Goal: Task Accomplishment & Management: Manage account settings

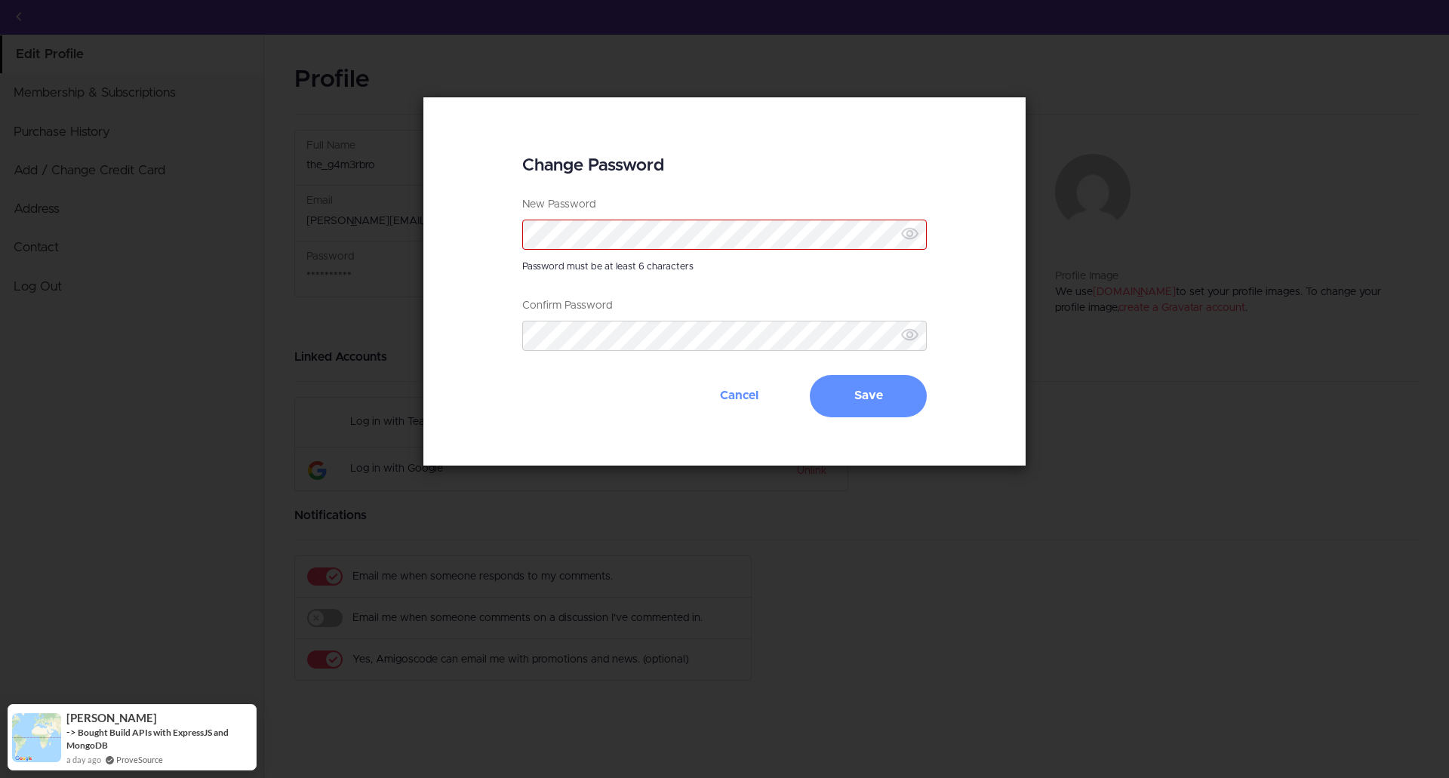
click at [1096, 315] on div "Change Password New Password Password must be at least 6 characters Confirm Pas…" at bounding box center [724, 282] width 1449 height 370
click at [1145, 289] on div "Change Password New Password Password must be at least 6 characters Confirm Pas…" at bounding box center [724, 282] width 1449 height 370
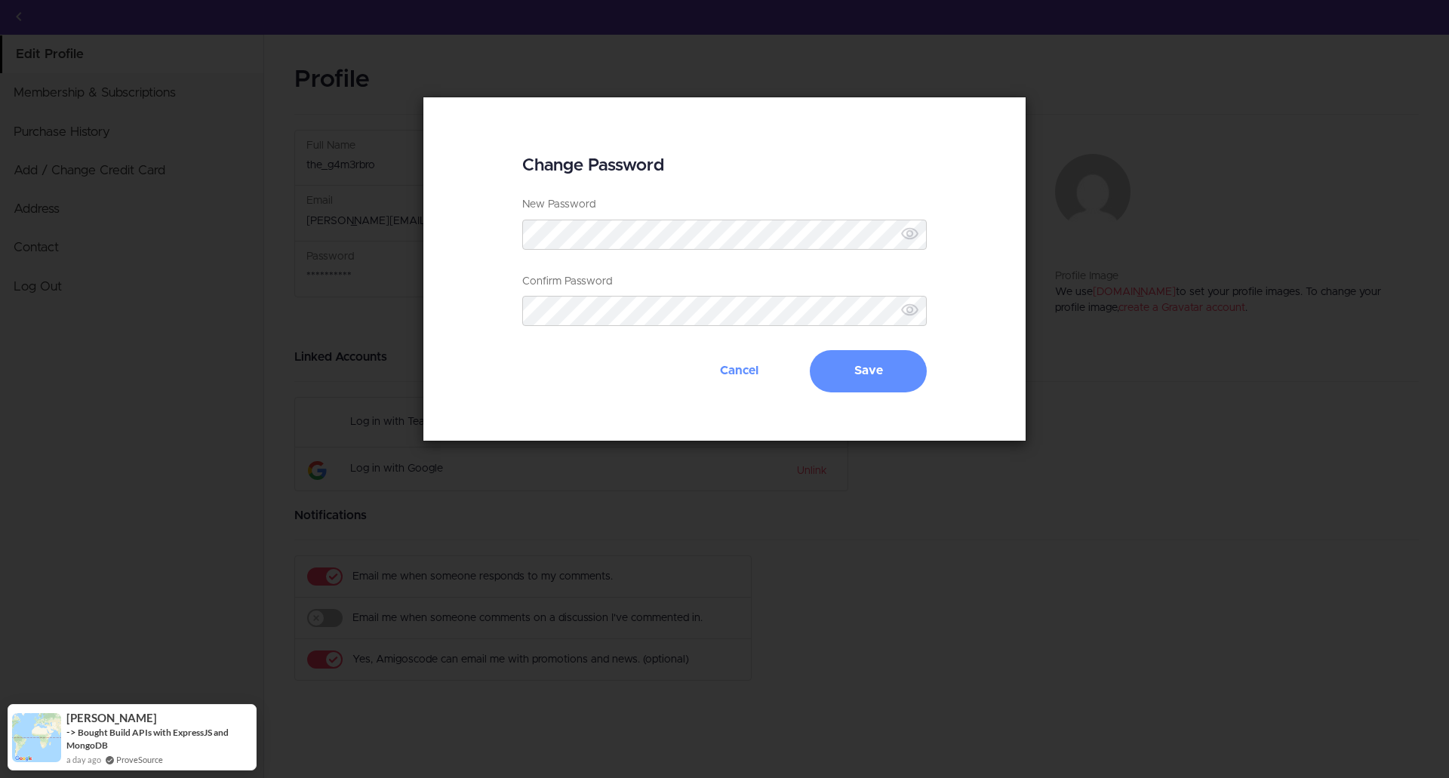
click at [915, 239] on icon at bounding box center [909, 233] width 19 height 19
click at [750, 356] on button "Cancel" at bounding box center [739, 371] width 117 height 42
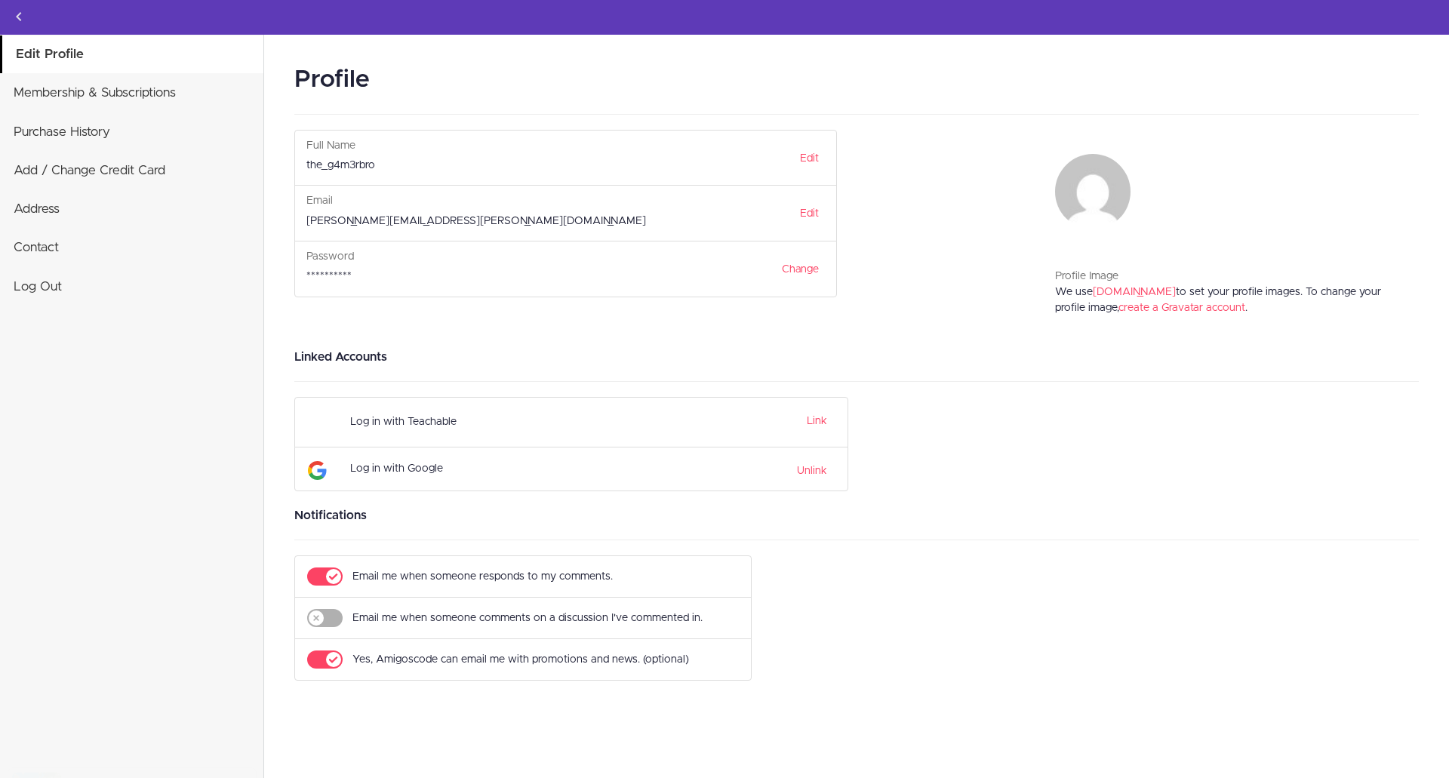
click at [335, 268] on div "Password" at bounding box center [565, 259] width 518 height 20
click at [813, 257] on link "Change" at bounding box center [800, 270] width 57 height 26
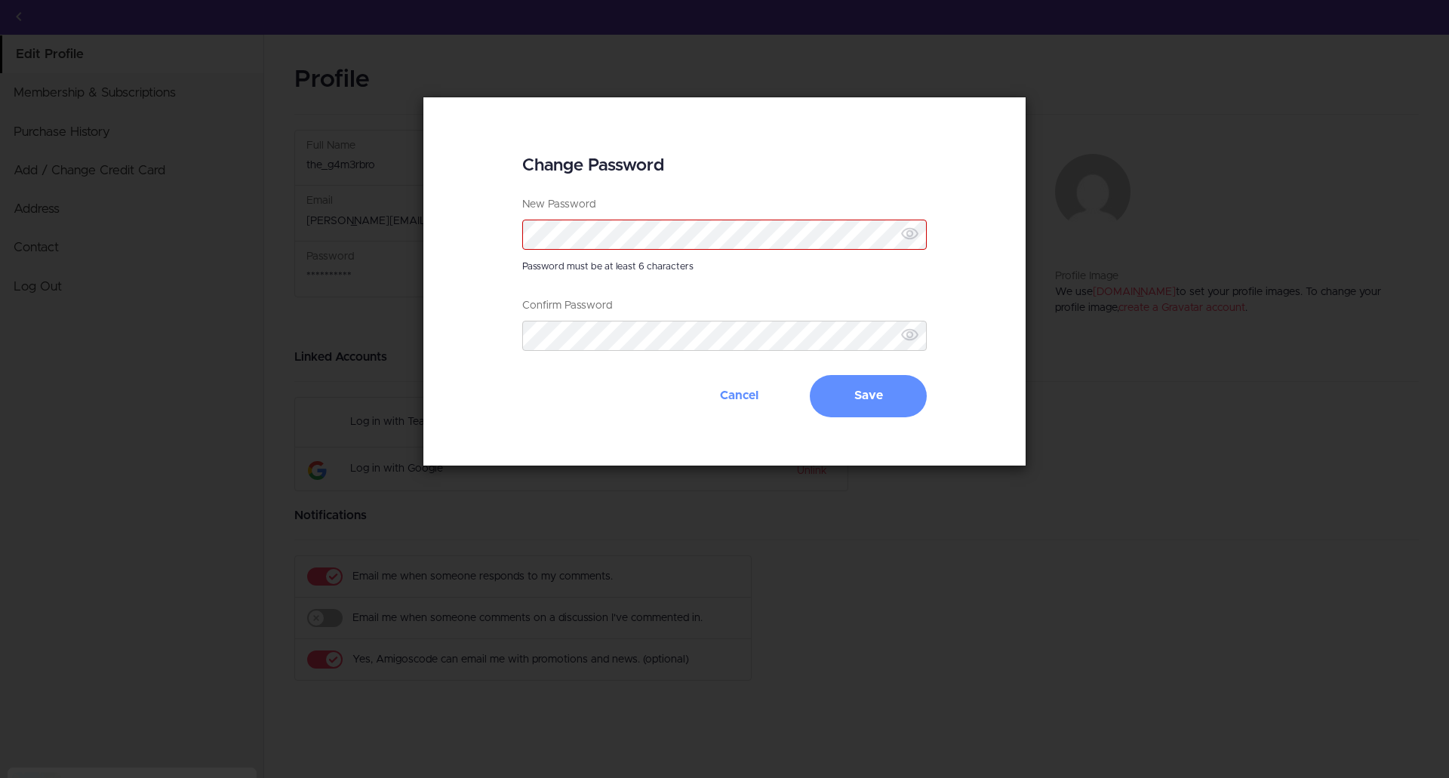
click at [911, 234] on icon at bounding box center [909, 233] width 19 height 19
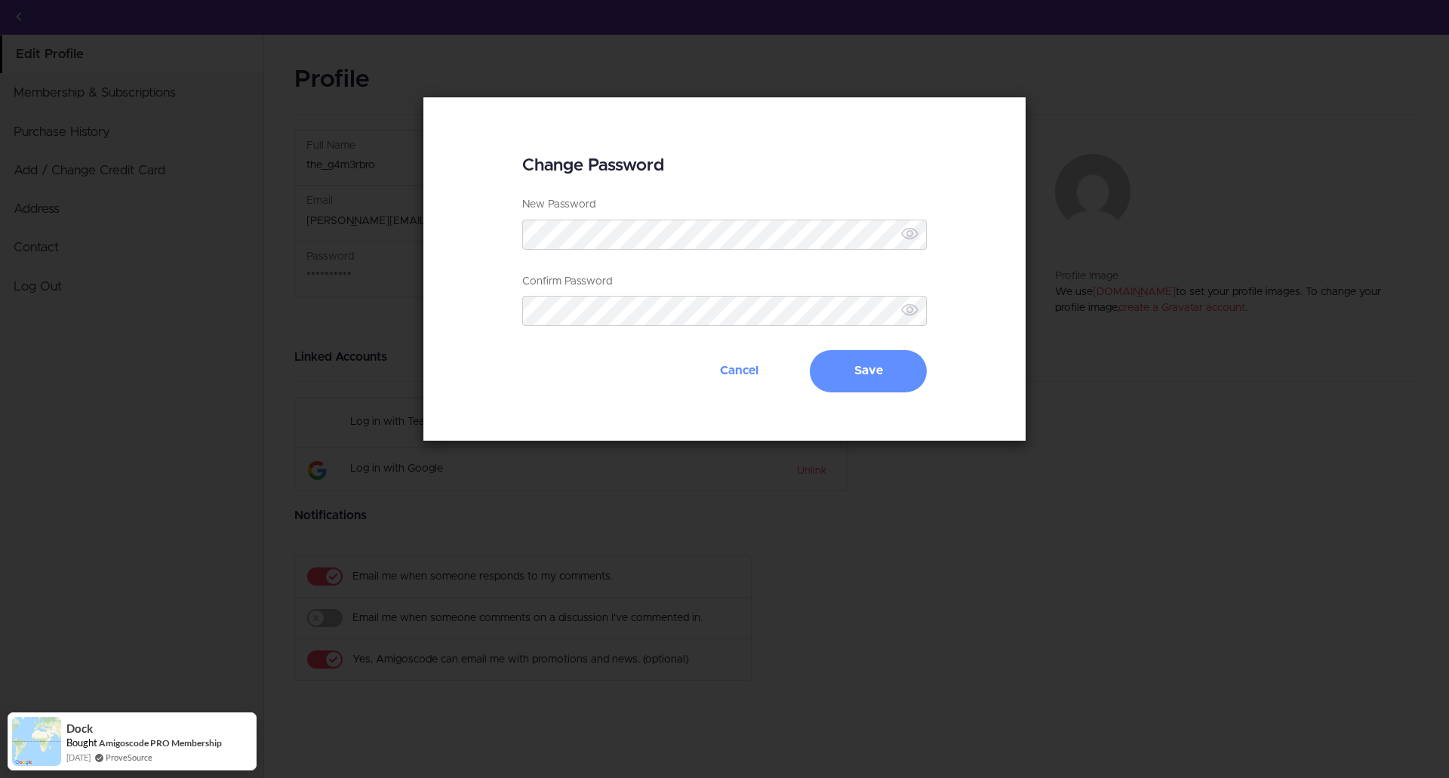
click at [383, 233] on div "Change Password New Password Password must be at least 6 characters Confirm Pas…" at bounding box center [724, 269] width 1449 height 345
click at [757, 373] on button "Cancel" at bounding box center [739, 371] width 117 height 42
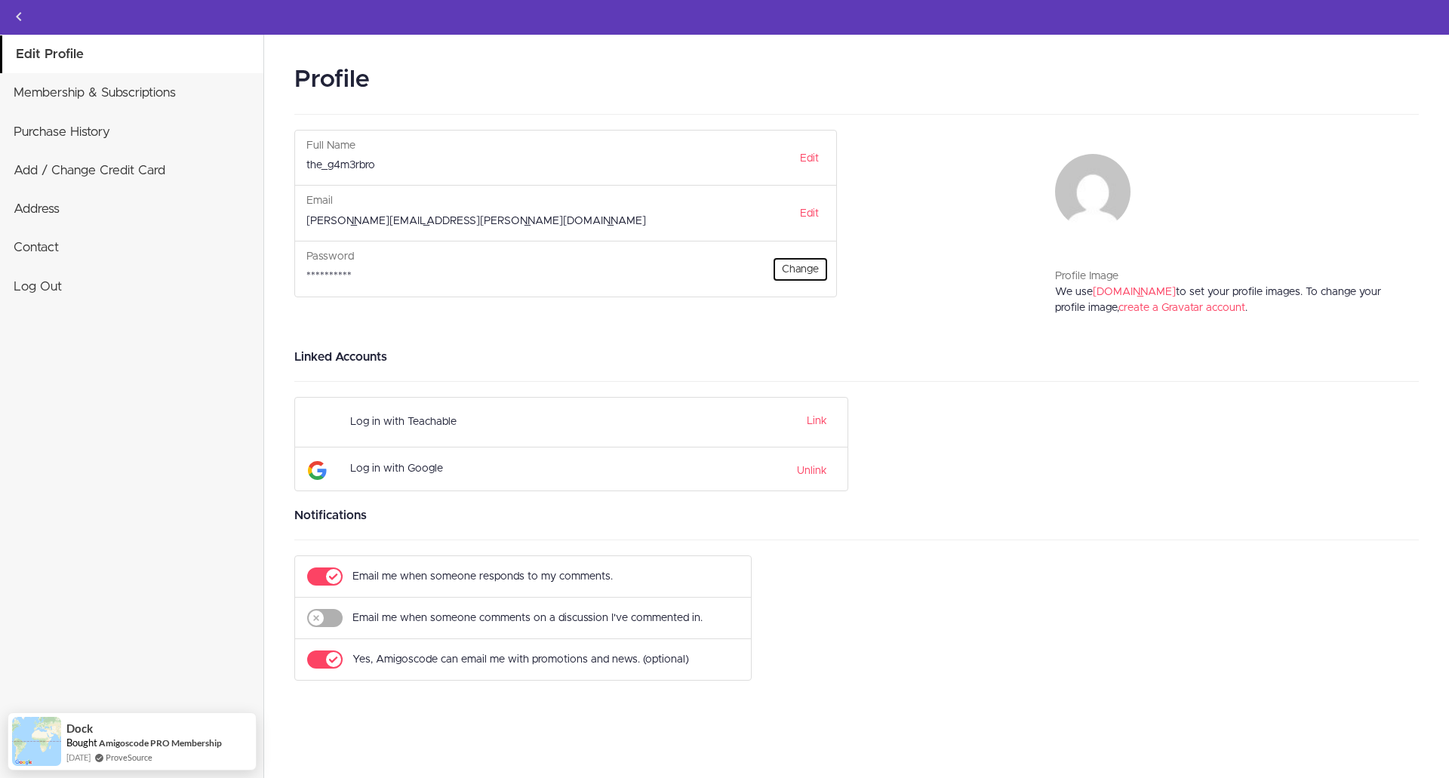
click at [790, 272] on link "Change" at bounding box center [800, 270] width 57 height 26
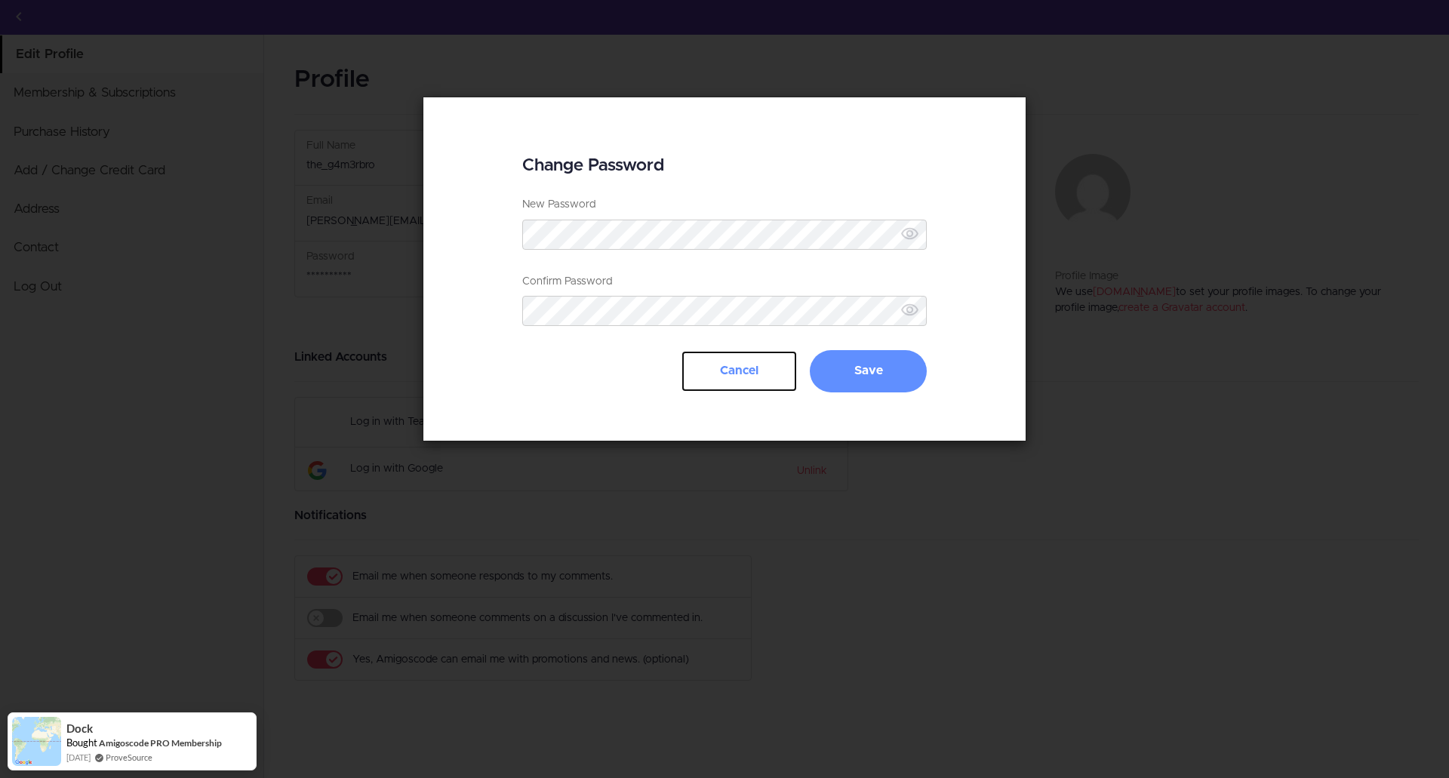
click at [737, 365] on form "New Password Password must be at least 6 characters Confirm Password Password c…" at bounding box center [724, 294] width 405 height 195
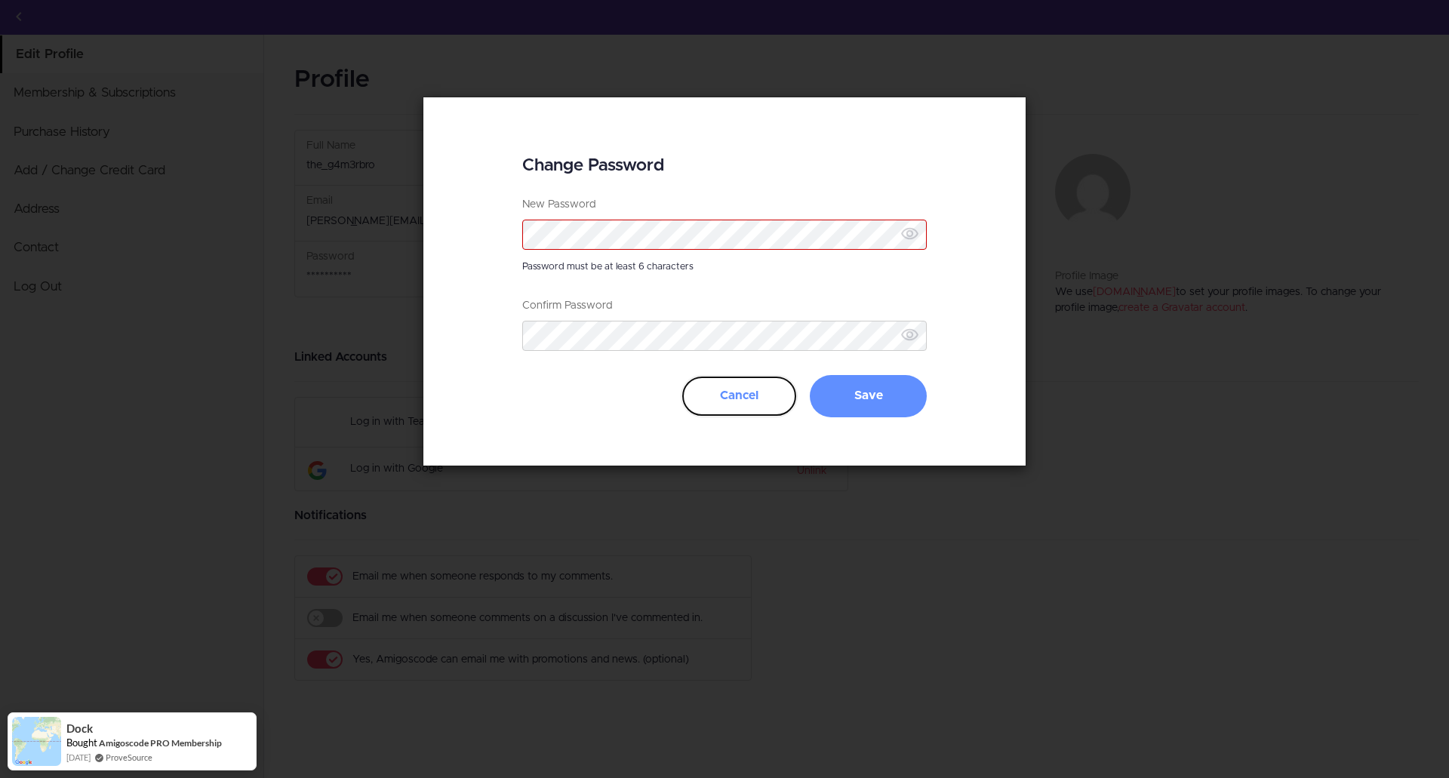
click at [736, 388] on button "Cancel" at bounding box center [739, 396] width 117 height 42
